Goal: Check status: Check status

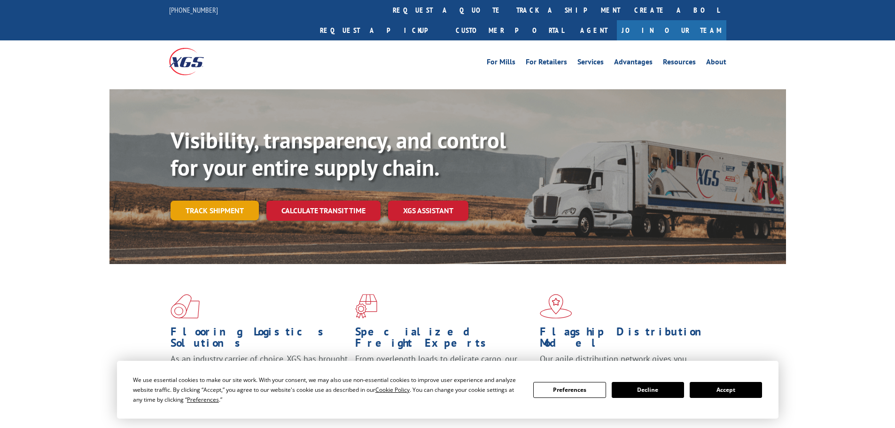
click at [225, 201] on link "Track shipment" at bounding box center [215, 211] width 88 height 20
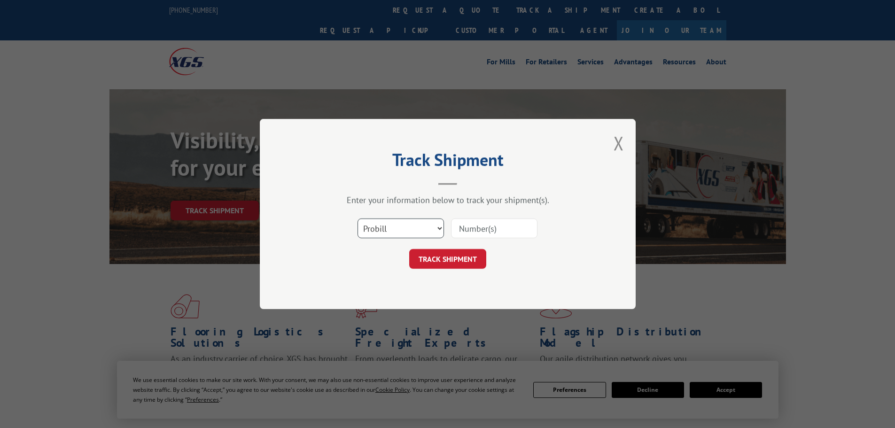
click at [402, 222] on select "Select category... Probill BOL PO" at bounding box center [401, 229] width 86 height 20
select select "po"
click at [358, 219] on select "Select category... Probill BOL PO" at bounding box center [401, 229] width 86 height 20
click at [494, 229] on input at bounding box center [494, 229] width 86 height 20
paste input "20503935"
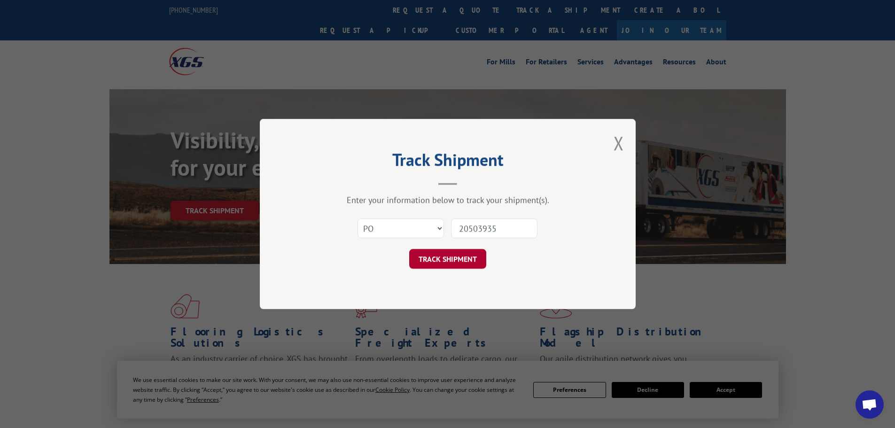
type input "20503935"
click at [457, 257] on button "TRACK SHIPMENT" at bounding box center [447, 259] width 77 height 20
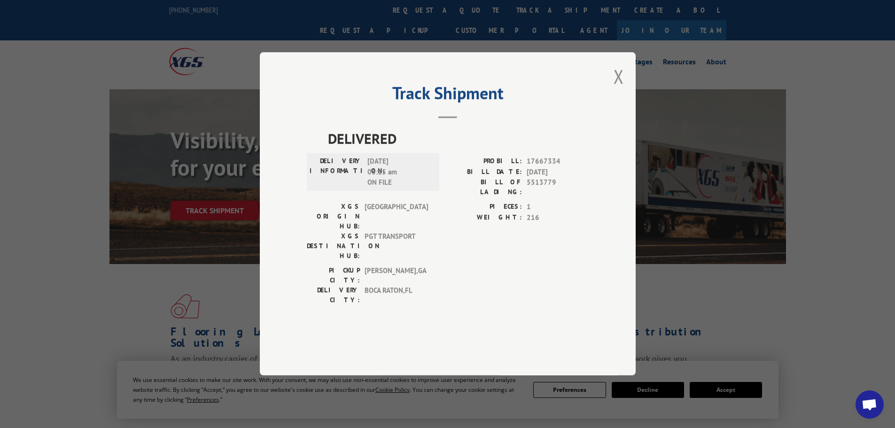
click at [614, 89] on button "Close modal" at bounding box center [619, 76] width 10 height 25
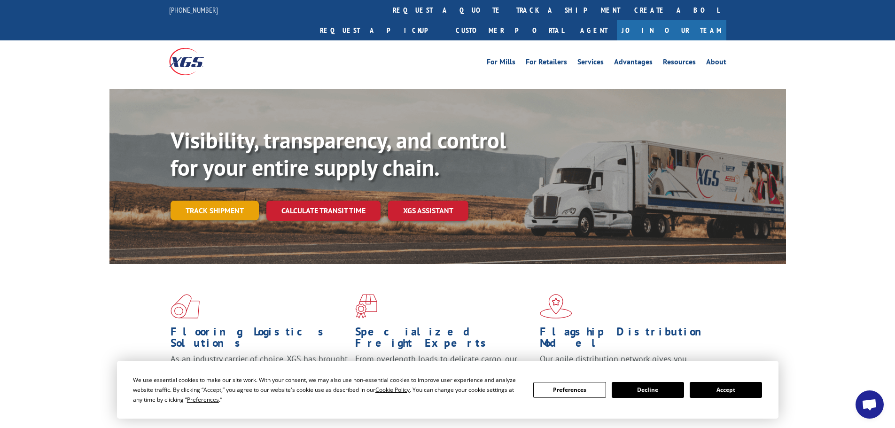
click at [212, 201] on link "Track shipment" at bounding box center [215, 211] width 88 height 20
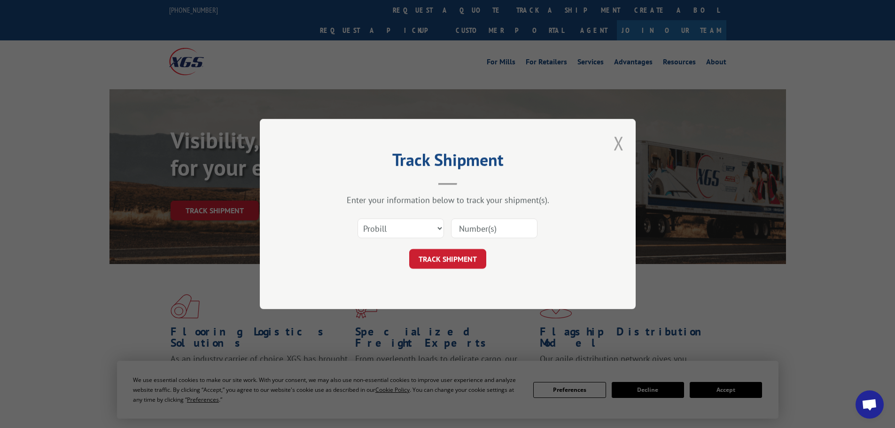
click at [618, 143] on button "Close modal" at bounding box center [619, 143] width 10 height 25
